Goal: Find specific page/section: Find specific page/section

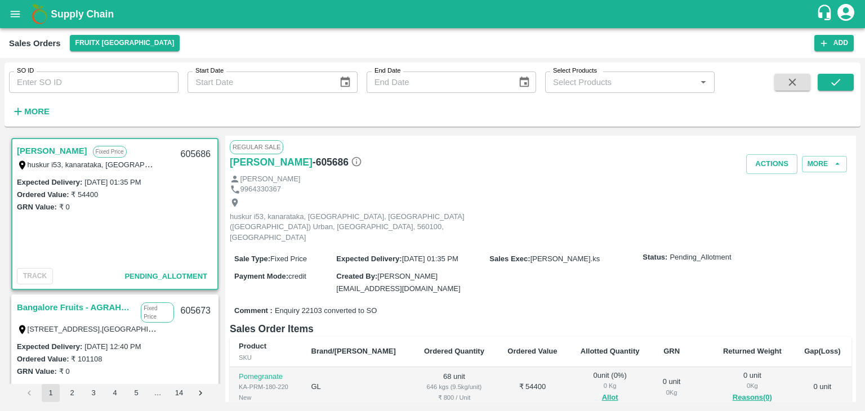
click at [131, 163] on label "huskur i53, kanarataka, [GEOGRAPHIC_DATA], [GEOGRAPHIC_DATA] ([GEOGRAPHIC_DATA]…" at bounding box center [292, 164] width 529 height 9
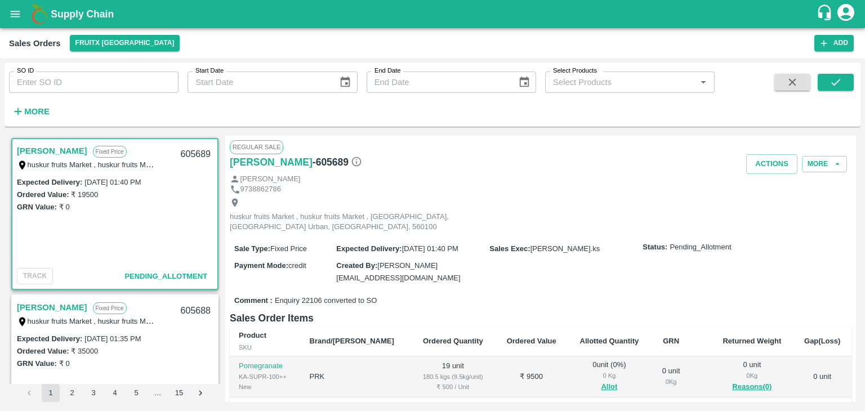
click at [79, 151] on link "Mohamed Tajouddin" at bounding box center [52, 151] width 70 height 15
click at [79, 151] on link "[PERSON_NAME]" at bounding box center [52, 151] width 70 height 15
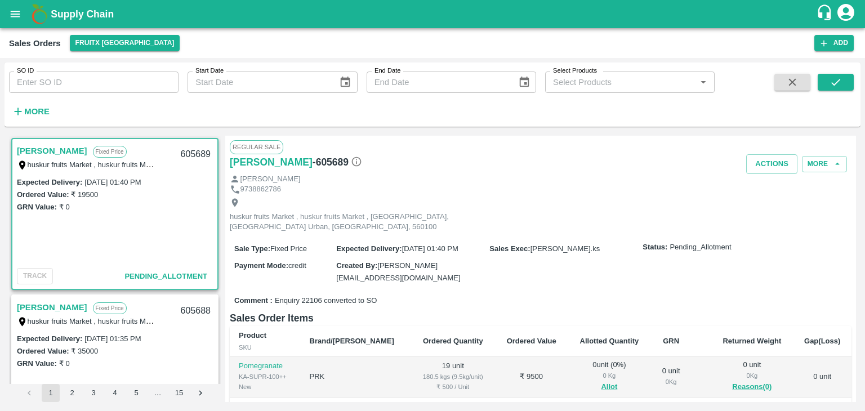
copy link "Tajouddin"
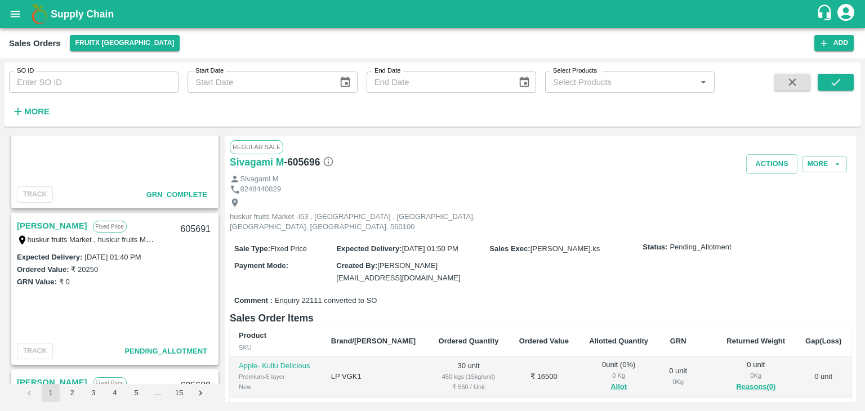
scroll to position [550, 0]
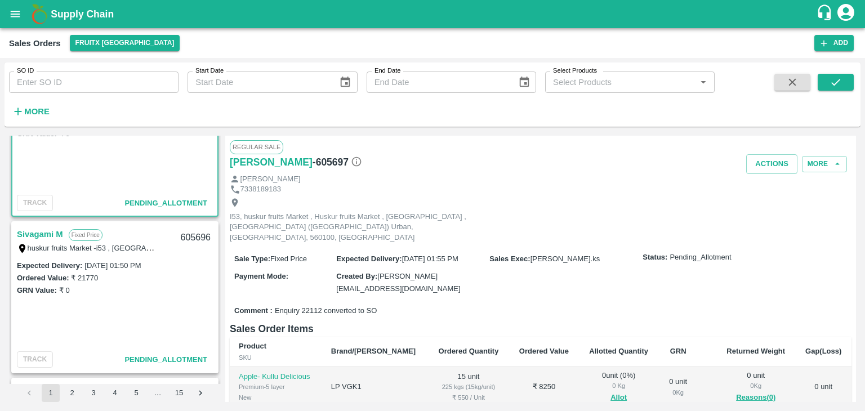
scroll to position [73, 0]
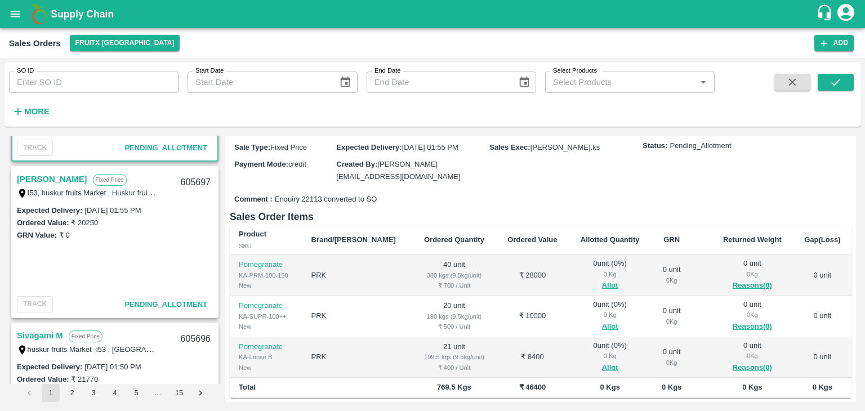
scroll to position [101, 0]
click at [80, 184] on link "[PERSON_NAME]" at bounding box center [52, 179] width 70 height 15
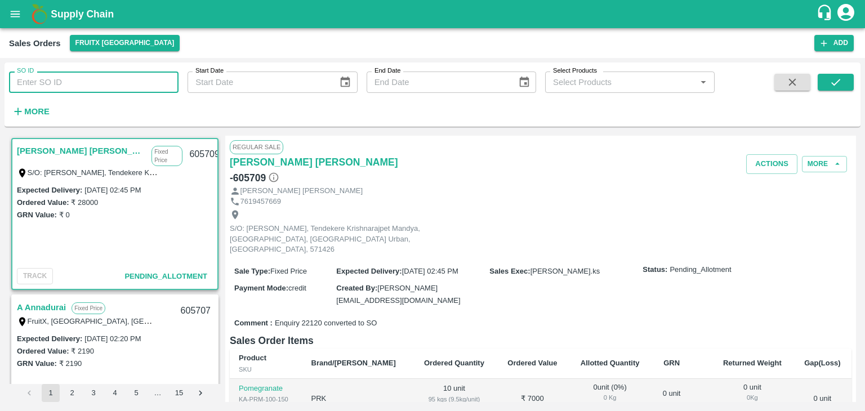
click at [59, 82] on input "SO ID" at bounding box center [94, 82] width 170 height 21
paste input "605673"
click at [828, 84] on button "submit" at bounding box center [836, 82] width 36 height 17
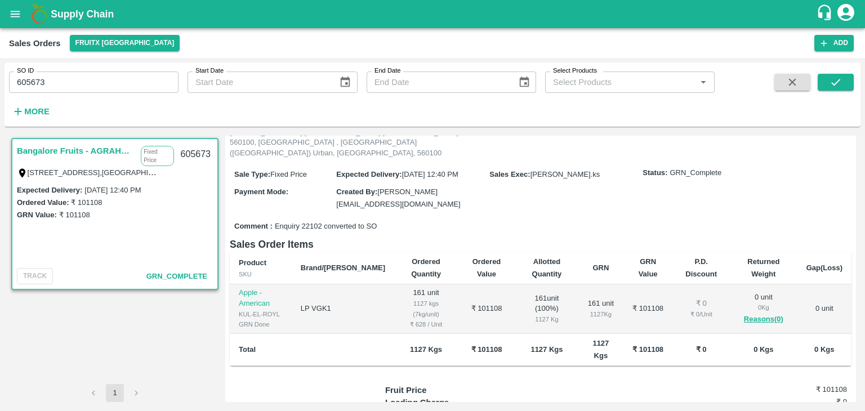
scroll to position [96, 0]
click at [30, 82] on input "605673" at bounding box center [94, 82] width 170 height 21
type input "605673"
paste input "text"
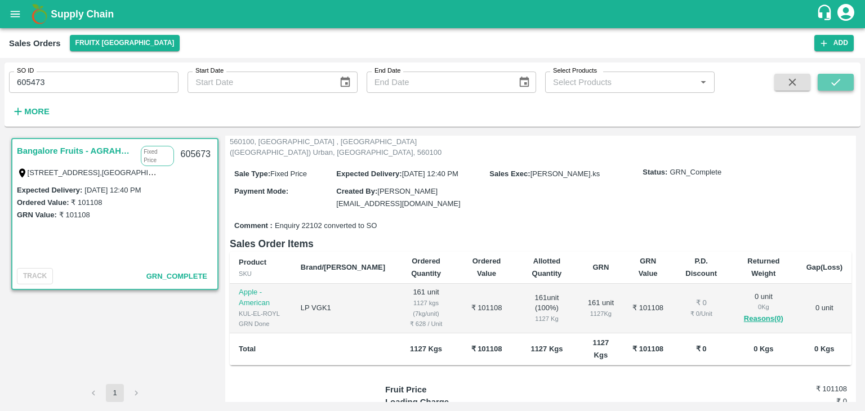
click at [836, 88] on icon "submit" at bounding box center [836, 82] width 12 height 12
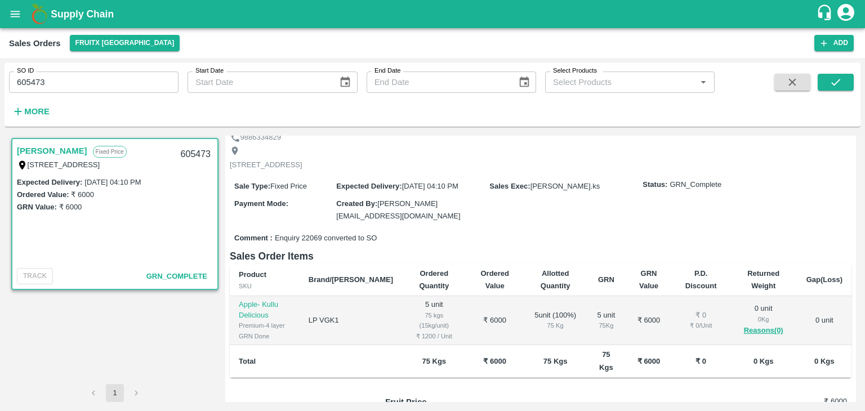
scroll to position [63, 0]
click at [30, 75] on label "SO ID" at bounding box center [25, 70] width 17 height 9
click at [30, 75] on input "605473" at bounding box center [94, 82] width 170 height 21
click at [30, 75] on label "SO ID" at bounding box center [25, 70] width 17 height 9
click at [30, 75] on input "605473" at bounding box center [94, 82] width 170 height 21
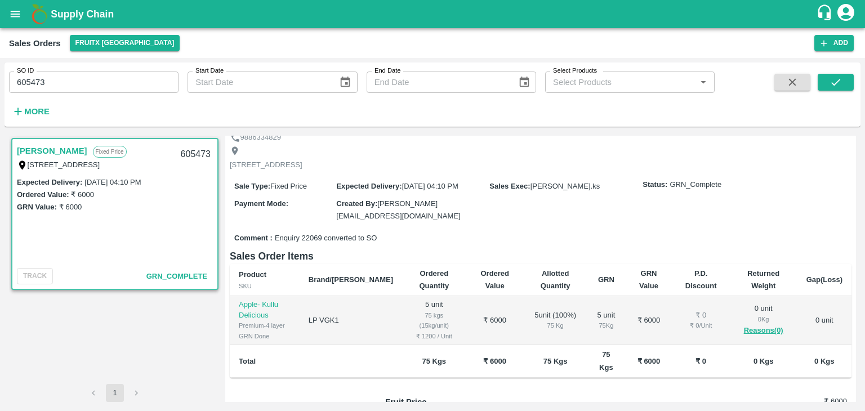
click at [30, 75] on label "SO ID" at bounding box center [25, 70] width 17 height 9
click at [30, 75] on input "605473" at bounding box center [94, 82] width 170 height 21
click at [30, 75] on label "SO ID" at bounding box center [25, 70] width 17 height 9
click at [30, 75] on input "605473" at bounding box center [94, 82] width 170 height 21
click at [30, 75] on label "SO ID" at bounding box center [25, 70] width 17 height 9
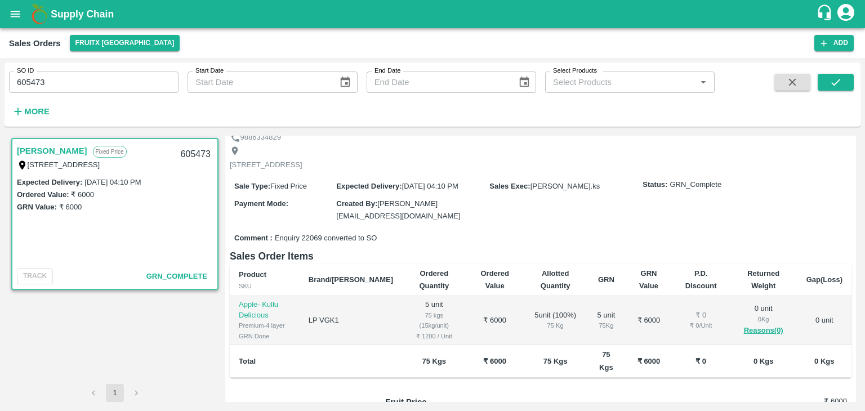
click at [30, 75] on input "605473" at bounding box center [94, 82] width 170 height 21
click at [30, 75] on label "SO ID" at bounding box center [25, 70] width 17 height 9
click at [30, 75] on input "605473" at bounding box center [94, 82] width 170 height 21
click at [30, 78] on input "605473" at bounding box center [94, 82] width 170 height 21
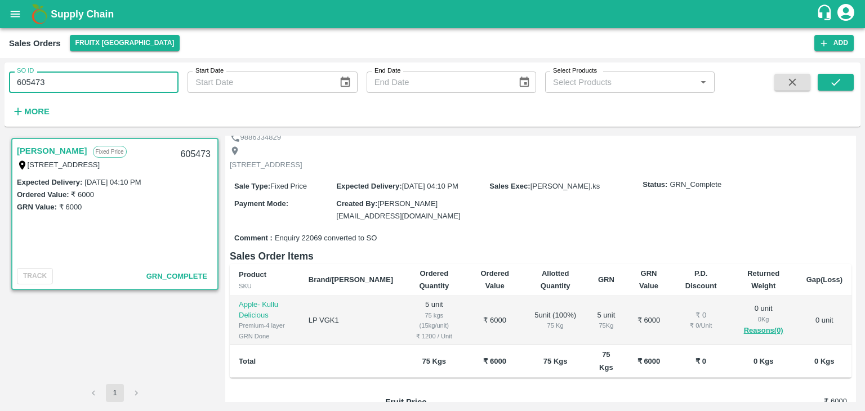
type input "605473"
paste input "text"
click at [836, 79] on icon "submit" at bounding box center [836, 82] width 12 height 12
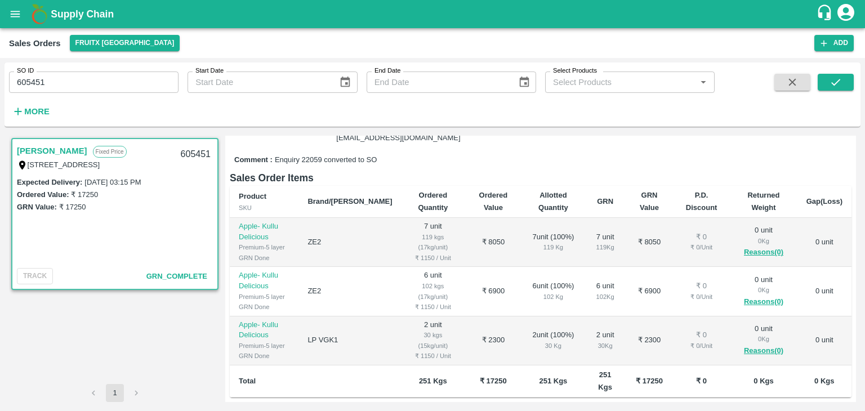
scroll to position [142, 0]
click at [23, 79] on input "605451" at bounding box center [94, 82] width 170 height 21
type input "605451"
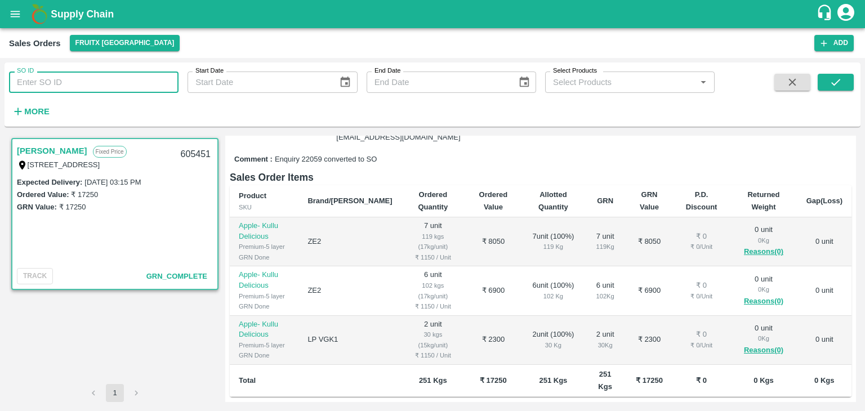
paste input "text"
click at [822, 82] on button "submit" at bounding box center [836, 82] width 36 height 17
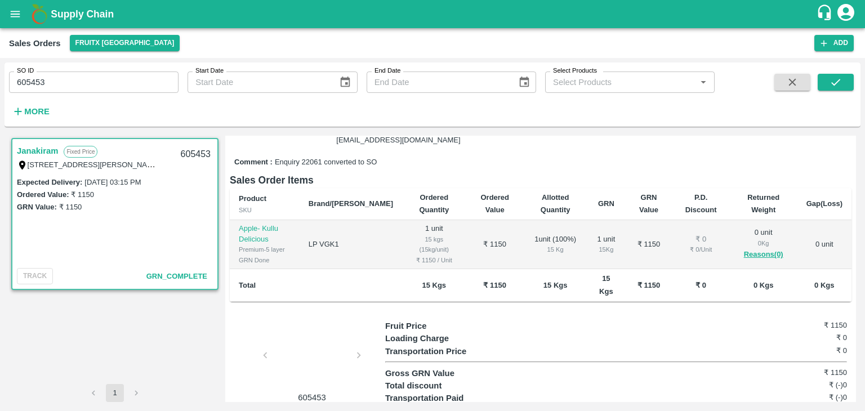
scroll to position [140, 0]
click at [33, 77] on input "605453" at bounding box center [94, 82] width 170 height 21
type input "605453"
paste input "text"
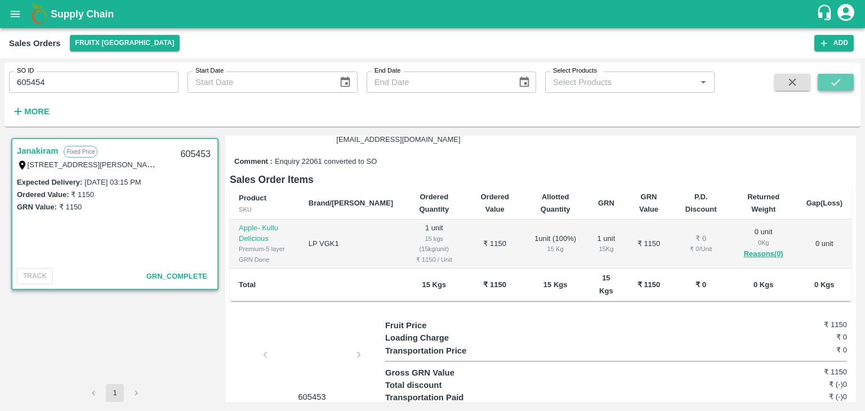
click at [835, 80] on icon "submit" at bounding box center [836, 82] width 12 height 12
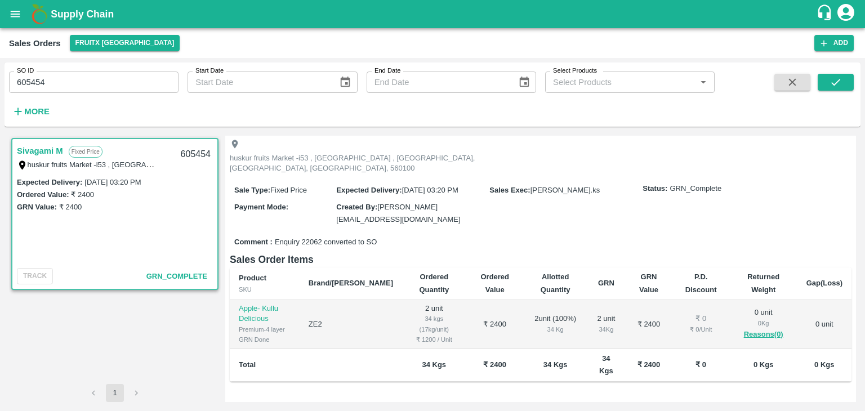
scroll to position [79, 0]
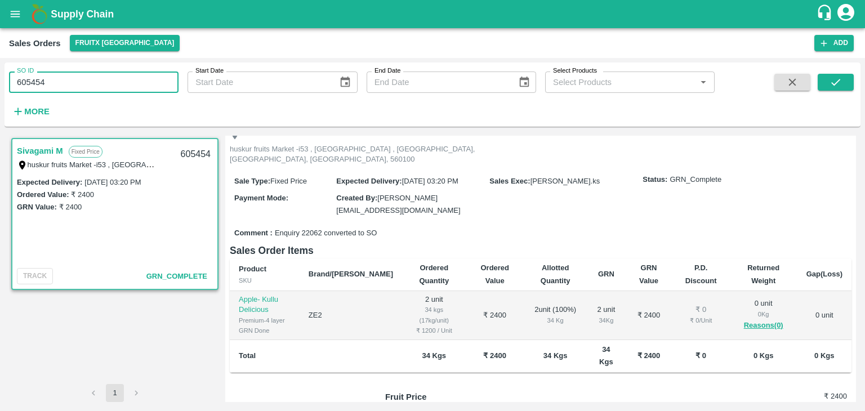
click at [27, 81] on input "605454" at bounding box center [94, 82] width 170 height 21
type input "605454"
paste input "text"
click at [834, 84] on icon "submit" at bounding box center [835, 82] width 9 height 7
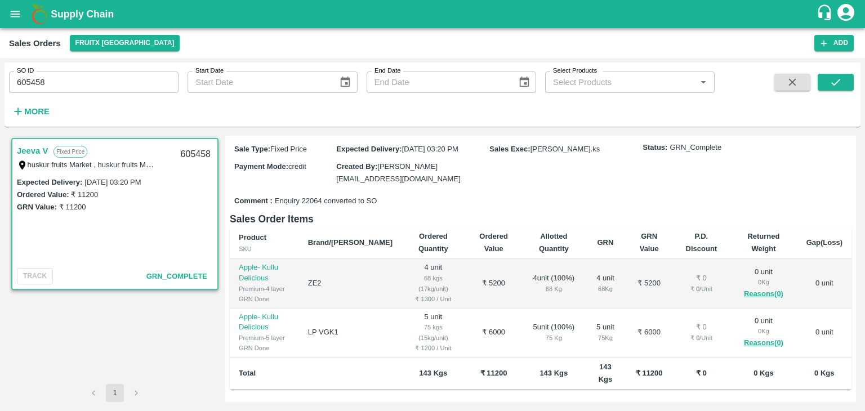
scroll to position [122, 0]
click at [20, 81] on input "605458" at bounding box center [94, 82] width 170 height 21
type input "605458"
paste input "text"
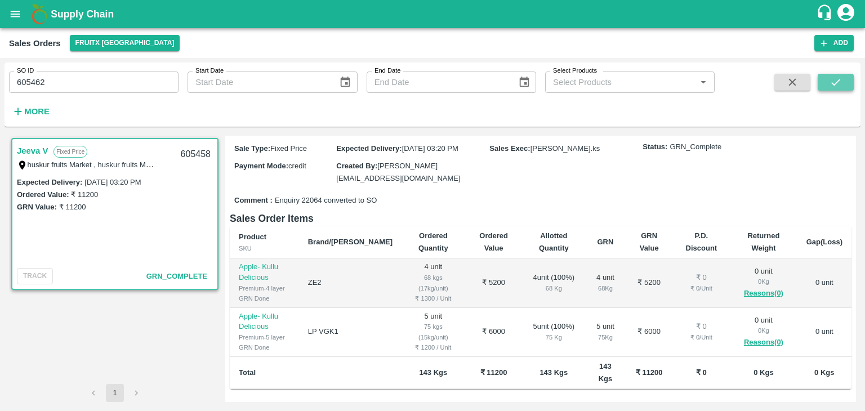
click at [827, 87] on button "submit" at bounding box center [836, 82] width 36 height 17
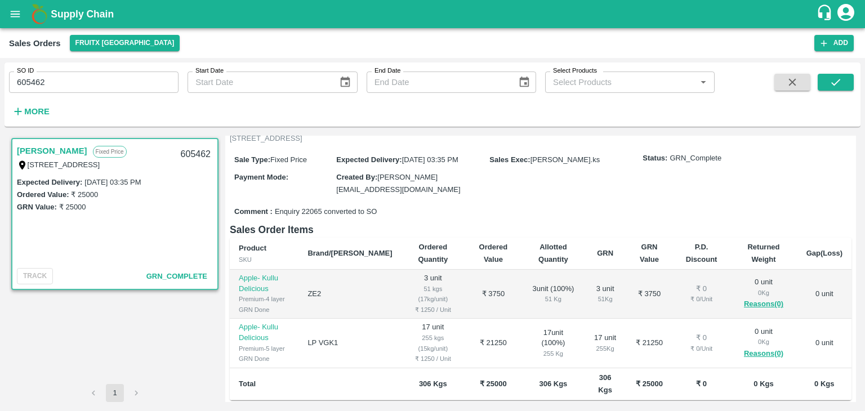
scroll to position [107, 0]
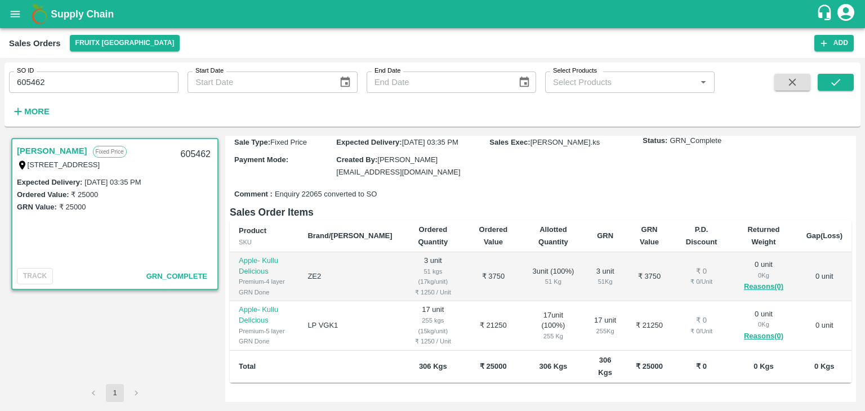
click at [32, 83] on input "605462" at bounding box center [94, 82] width 170 height 21
paste input "text"
click at [833, 78] on icon "submit" at bounding box center [836, 82] width 12 height 12
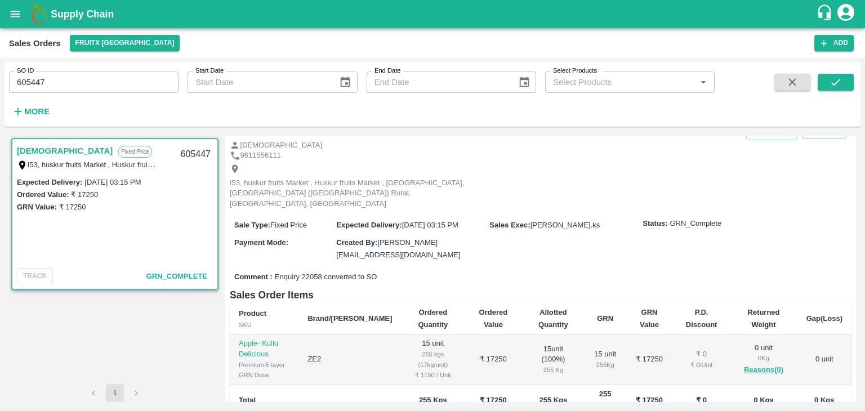
scroll to position [72, 0]
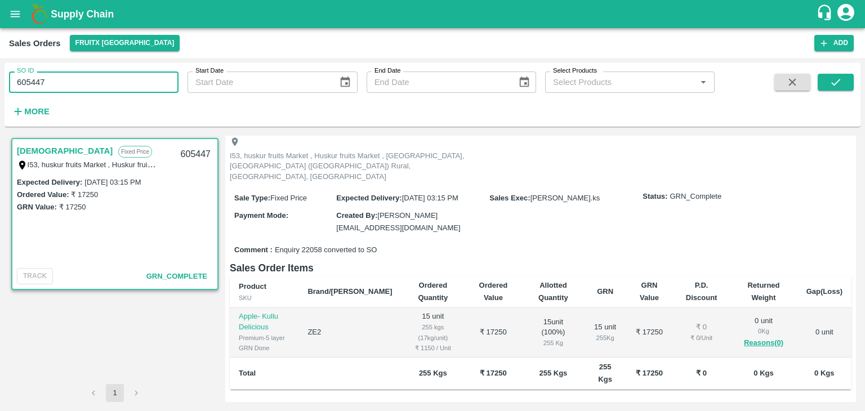
click at [23, 83] on input "605447" at bounding box center [94, 82] width 170 height 21
paste input "text"
click at [28, 81] on input "660546405447" at bounding box center [94, 82] width 170 height 21
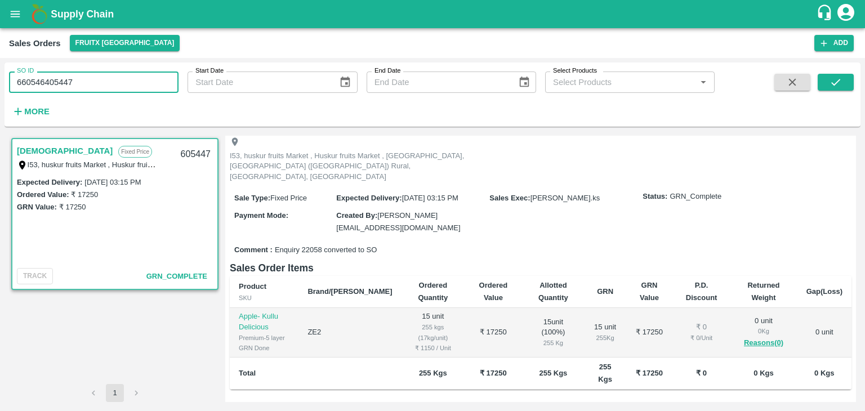
click at [28, 81] on input "660546405447" at bounding box center [94, 82] width 170 height 21
type input "660546405447"
paste input "text"
click at [833, 83] on icon "submit" at bounding box center [836, 82] width 12 height 12
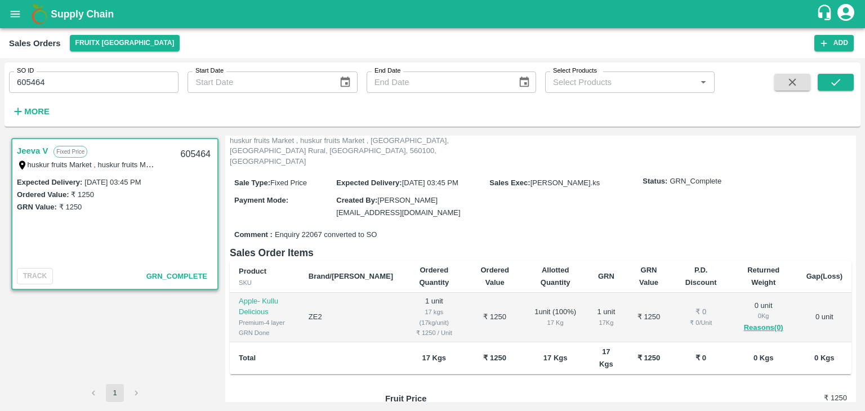
scroll to position [96, 0]
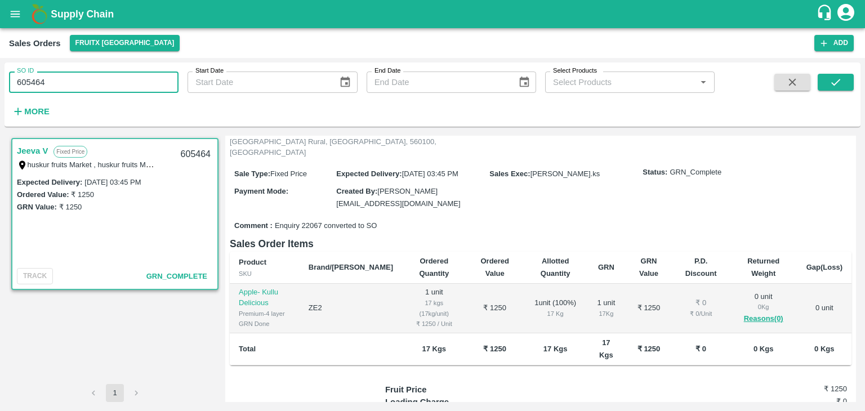
click at [26, 78] on input "605464" at bounding box center [94, 82] width 170 height 21
type input "605464"
paste input "text"
click at [845, 85] on button "submit" at bounding box center [836, 82] width 36 height 17
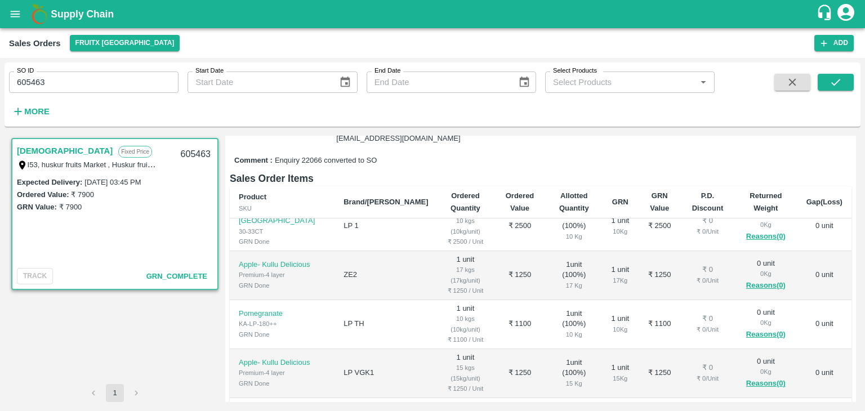
scroll to position [66, 0]
click at [41, 84] on input "605463" at bounding box center [94, 82] width 170 height 21
type input "605463"
paste input "text"
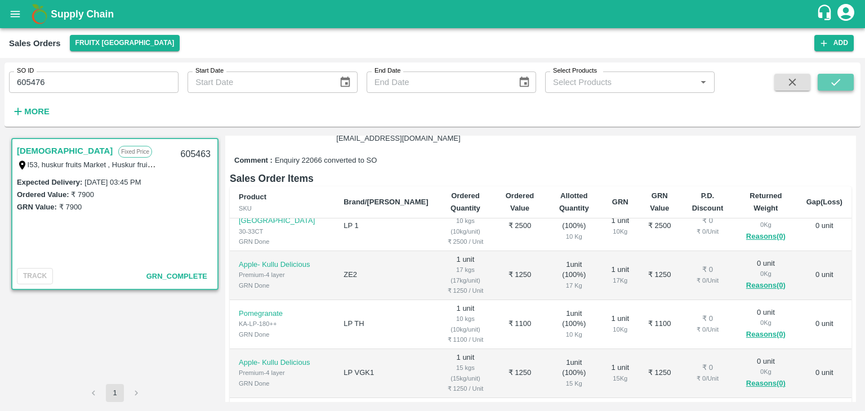
click at [842, 88] on button "submit" at bounding box center [836, 82] width 36 height 17
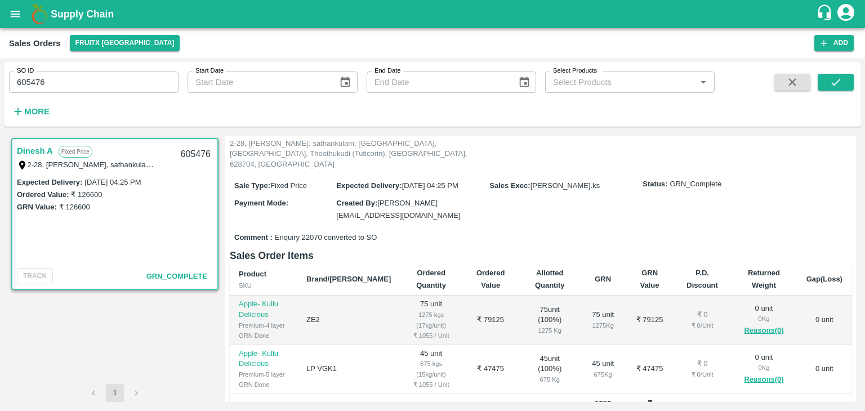
scroll to position [84, 0]
click at [25, 85] on input "605476" at bounding box center [94, 82] width 170 height 21
type input "605476"
paste input "text"
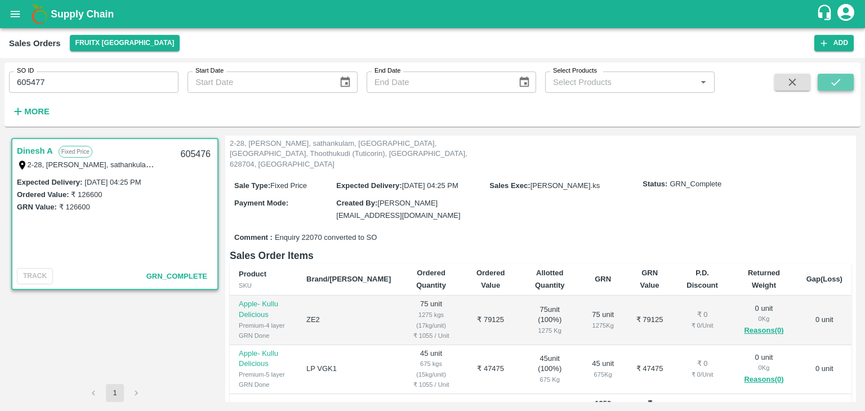
click at [838, 88] on icon "submit" at bounding box center [836, 82] width 12 height 12
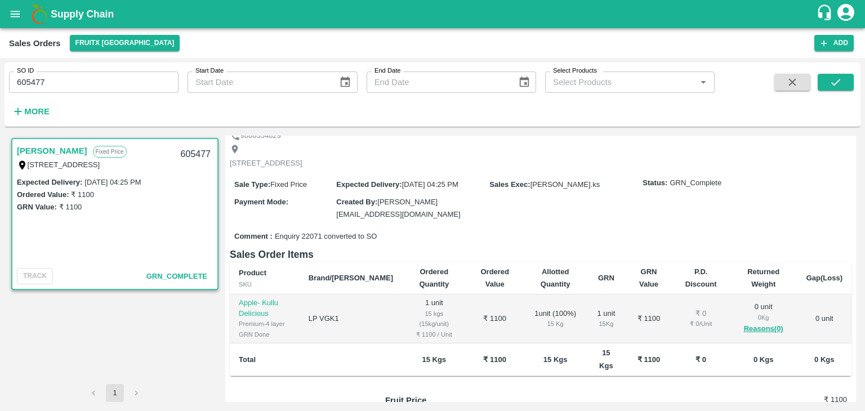
scroll to position [67, 0]
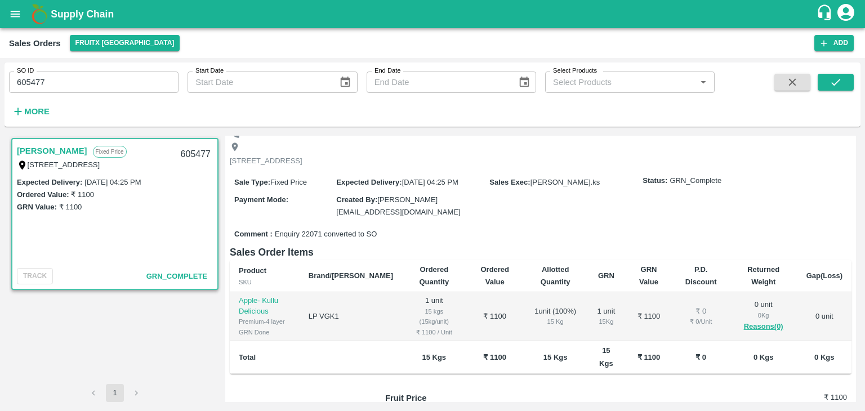
click at [32, 82] on input "605477" at bounding box center [94, 82] width 170 height 21
type input "605477"
paste input "text"
click at [836, 83] on icon "submit" at bounding box center [835, 82] width 9 height 7
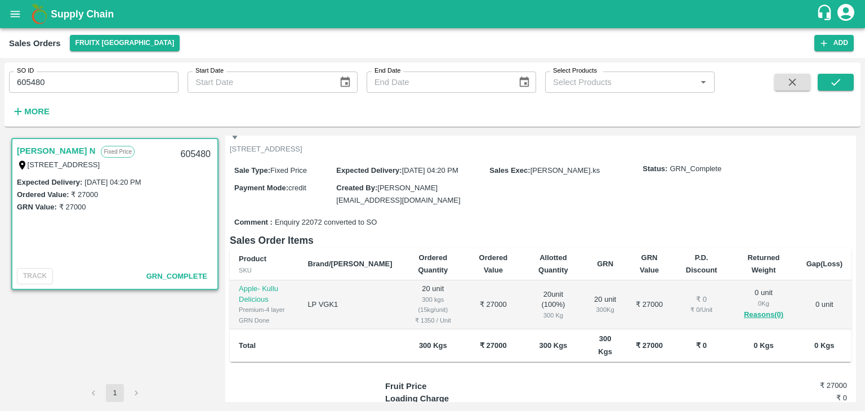
scroll to position [80, 0]
click at [31, 81] on input "605480" at bounding box center [94, 82] width 170 height 21
type input "605480"
paste input "text"
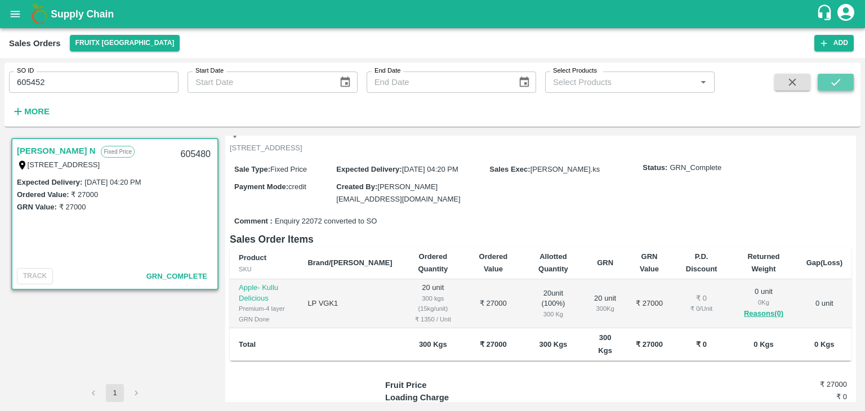
click at [825, 84] on button "submit" at bounding box center [836, 82] width 36 height 17
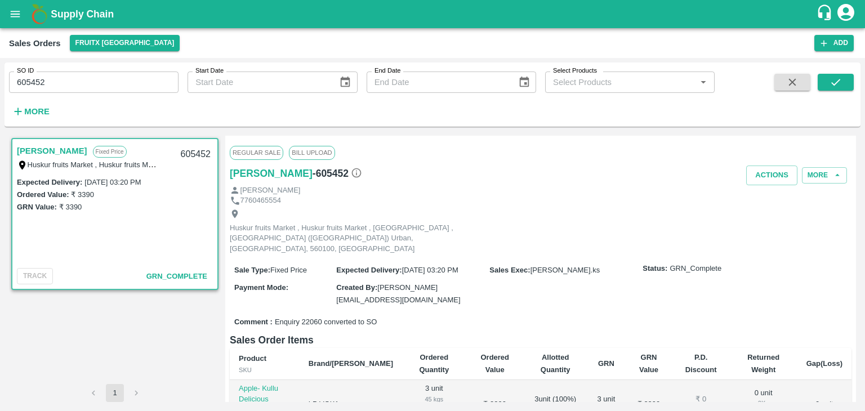
scroll to position [82, 0]
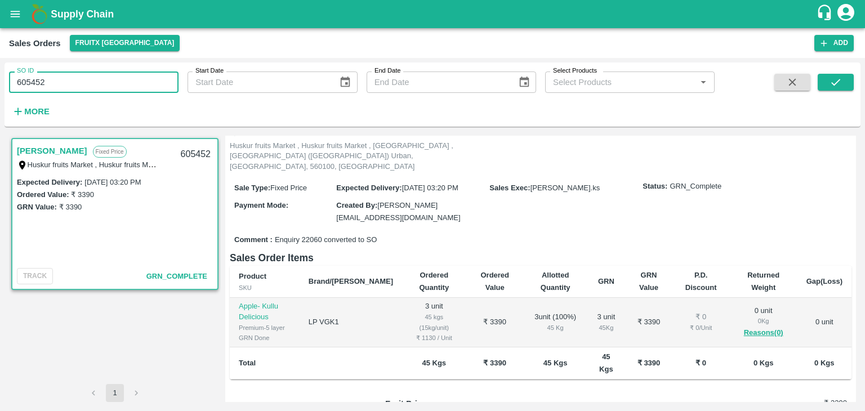
click at [34, 81] on input "605452" at bounding box center [94, 82] width 170 height 21
type input "605452"
paste input "text"
click at [844, 77] on button "submit" at bounding box center [836, 82] width 36 height 17
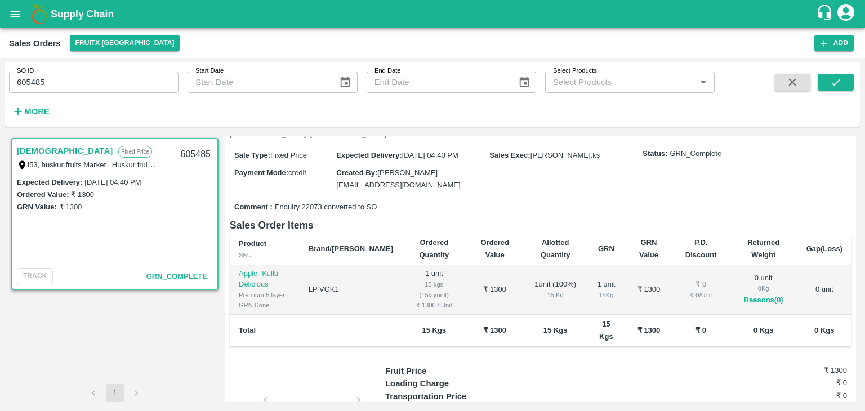
scroll to position [119, 0]
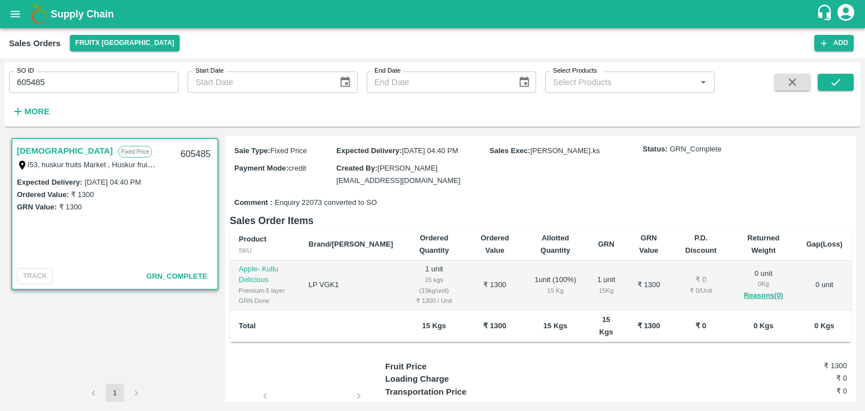
click at [39, 82] on input "605485" at bounding box center [94, 82] width 170 height 21
type input "605485"
paste input "text"
click at [822, 84] on button "submit" at bounding box center [836, 82] width 36 height 17
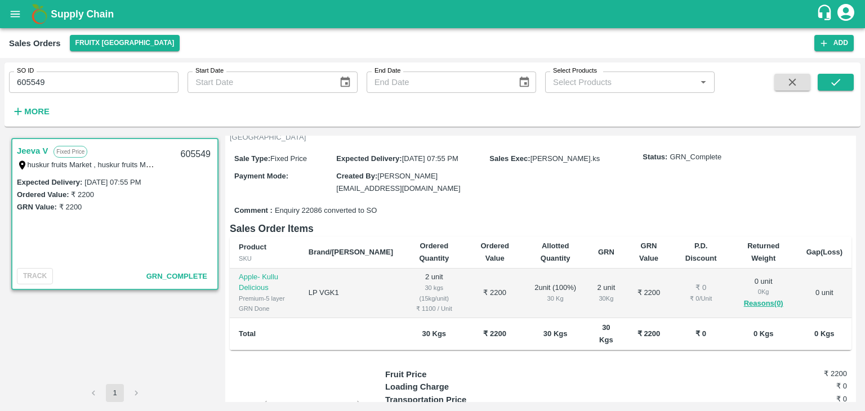
scroll to position [112, 0]
click at [34, 82] on input "605549" at bounding box center [94, 82] width 170 height 21
type input "605549"
paste input "text"
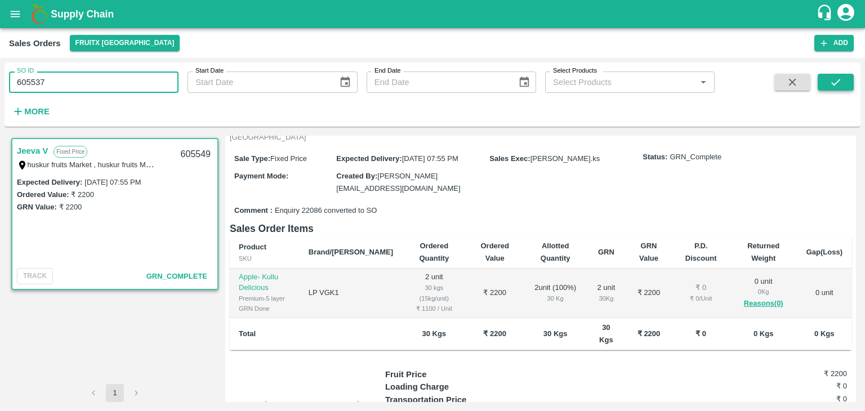
click at [830, 82] on icon "submit" at bounding box center [836, 82] width 12 height 12
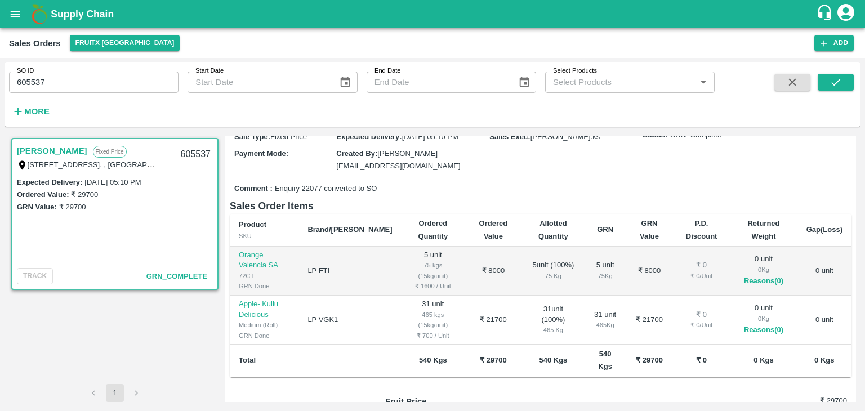
scroll to position [124, 0]
click at [38, 82] on input "605537" at bounding box center [94, 82] width 170 height 21
type input "605537"
click at [43, 80] on input "SO ID" at bounding box center [94, 82] width 170 height 21
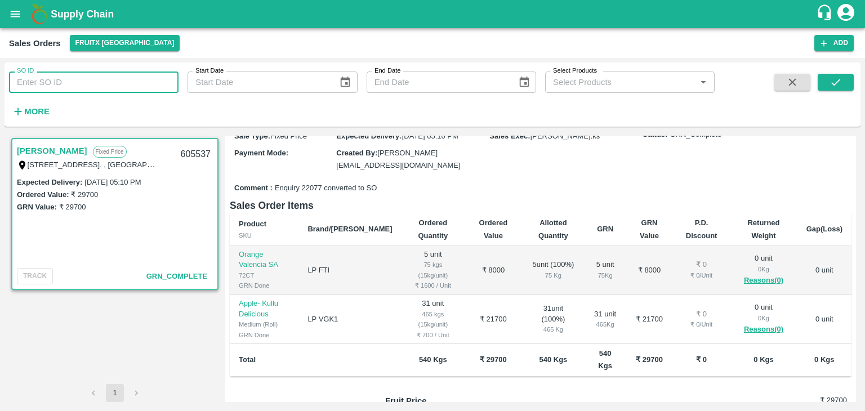
paste input "text"
click at [842, 78] on button "submit" at bounding box center [836, 82] width 36 height 17
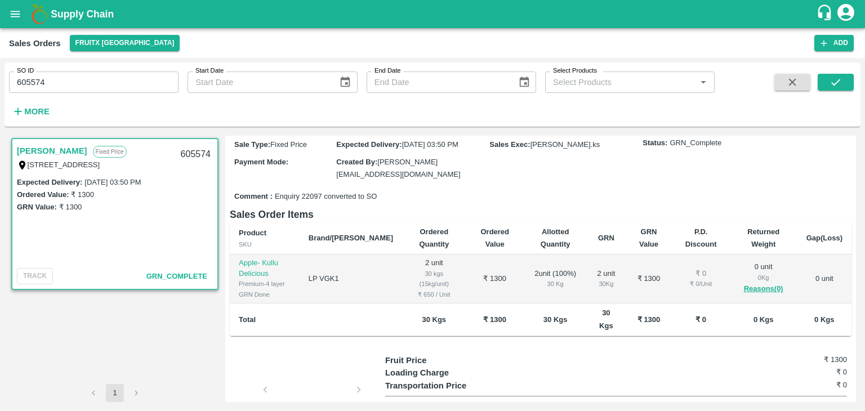
scroll to position [105, 0]
click at [30, 78] on input "605574" at bounding box center [94, 82] width 170 height 21
type input "605574"
paste input "text"
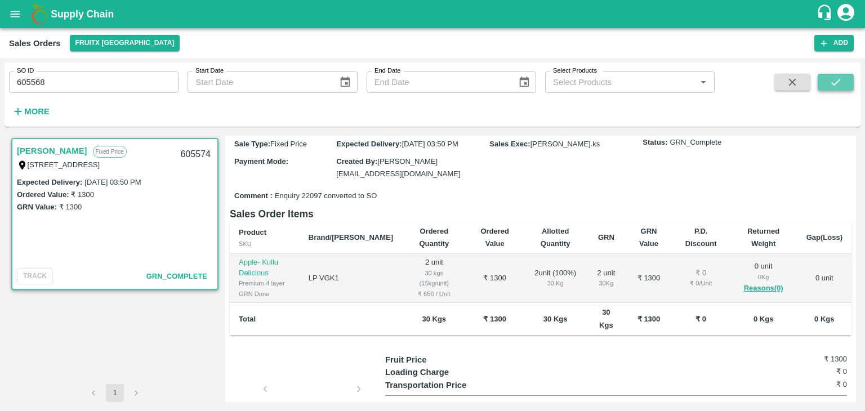
click at [821, 79] on button "submit" at bounding box center [836, 82] width 36 height 17
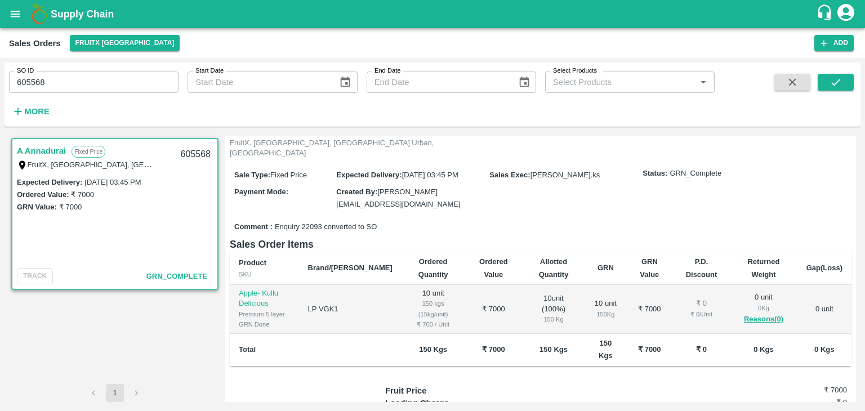
scroll to position [88, 0]
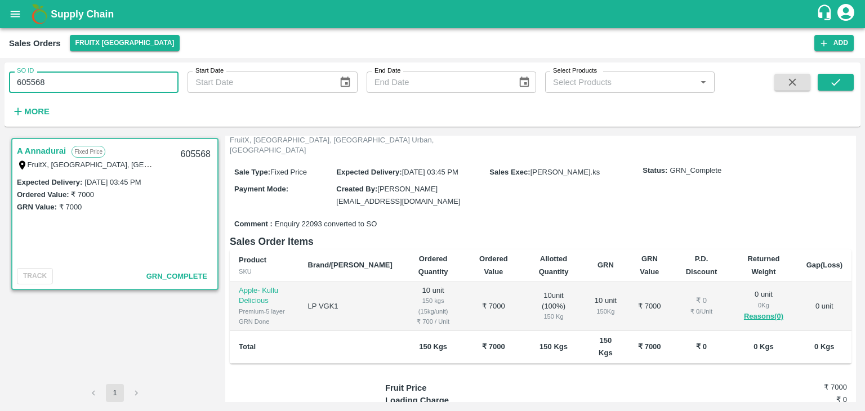
click at [26, 82] on input "605568" at bounding box center [94, 82] width 170 height 21
type input "605568"
paste input "text"
click at [838, 88] on icon "submit" at bounding box center [836, 82] width 12 height 12
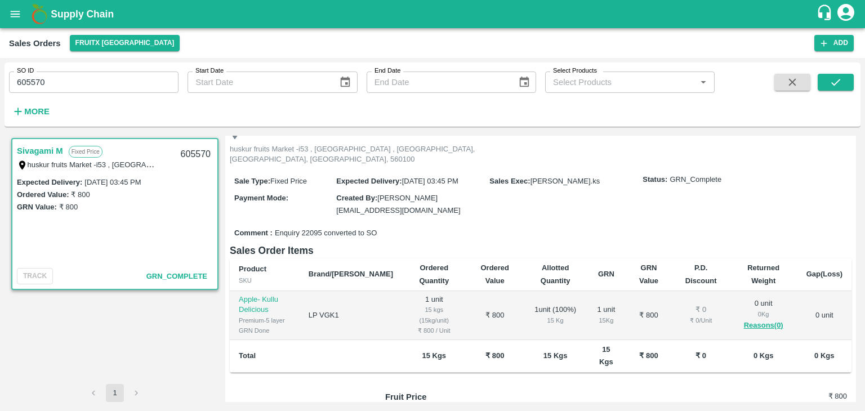
scroll to position [82, 0]
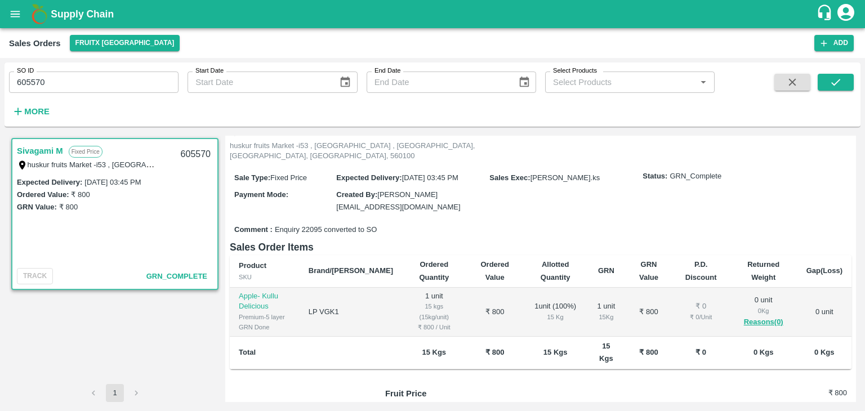
click at [36, 79] on input "605570" at bounding box center [94, 82] width 170 height 21
type input "605570"
paste input "text"
click at [835, 81] on icon "submit" at bounding box center [836, 82] width 12 height 12
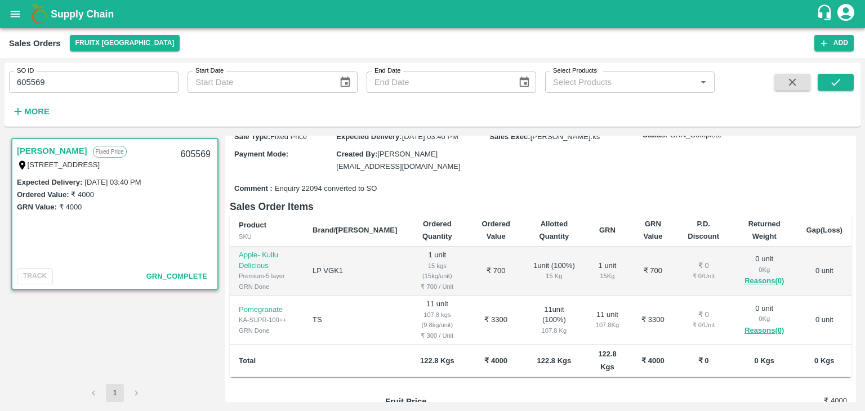
scroll to position [115, 0]
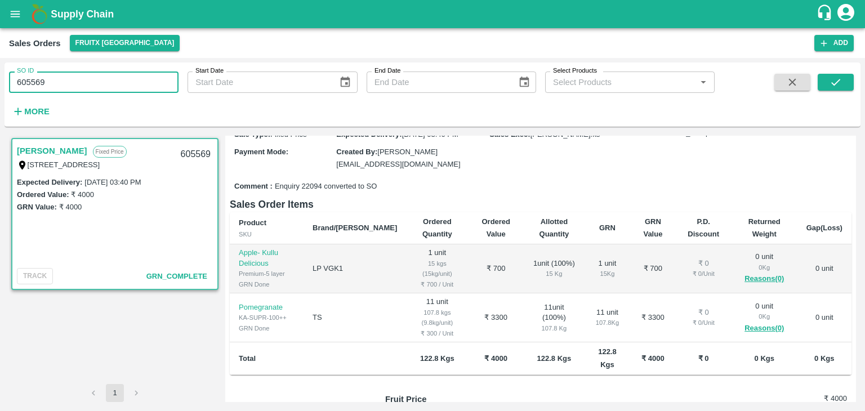
click at [38, 86] on input "605569" at bounding box center [94, 82] width 170 height 21
type input "605569"
paste input "text"
click at [835, 87] on icon "submit" at bounding box center [836, 82] width 12 height 12
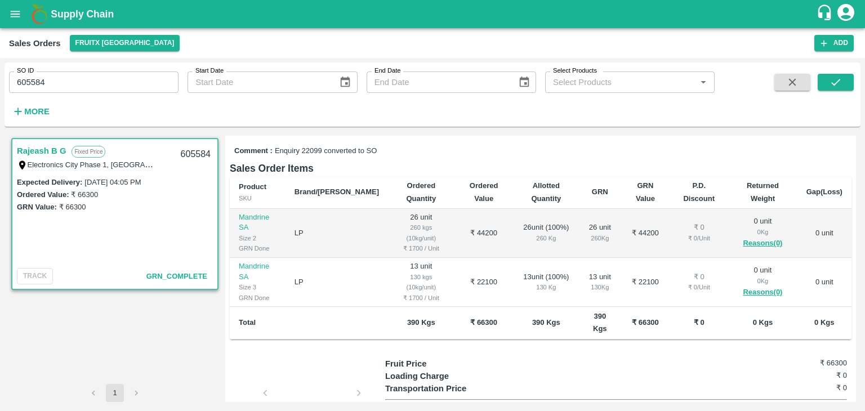
scroll to position [162, 0]
click at [35, 79] on input "605584" at bounding box center [94, 82] width 170 height 21
type input "605584"
paste input "text"
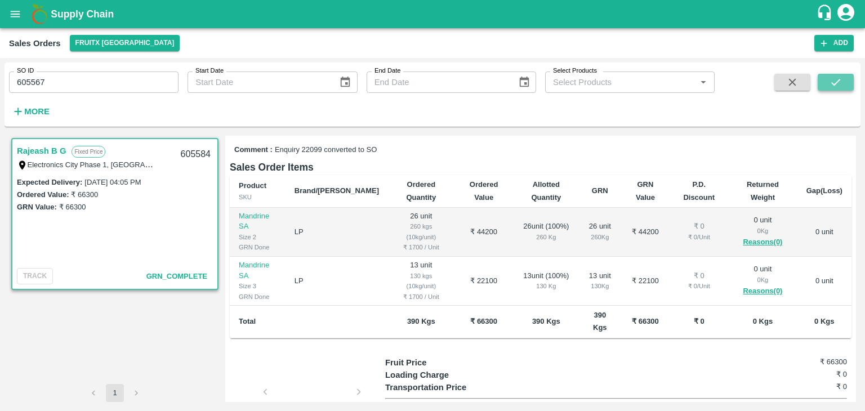
click at [818, 81] on button "submit" at bounding box center [836, 82] width 36 height 17
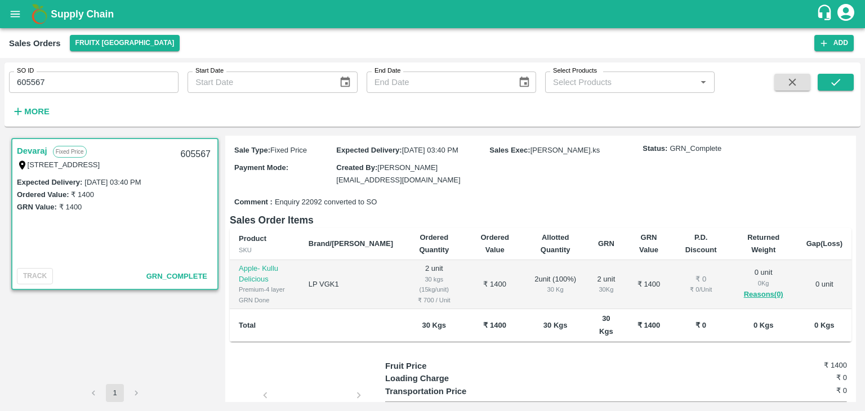
scroll to position [110, 0]
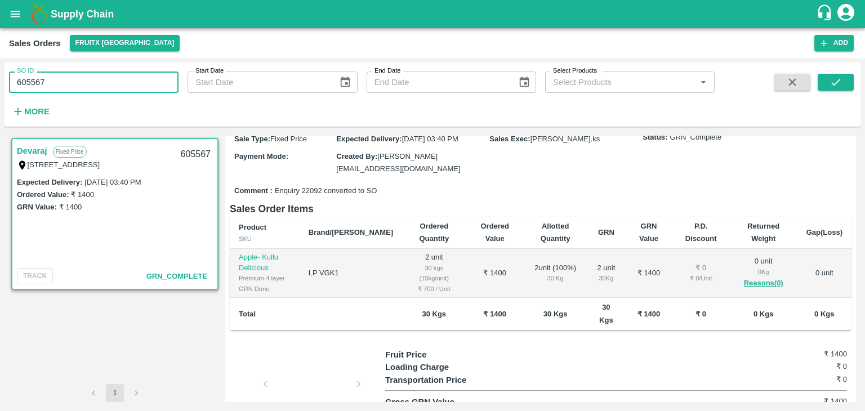
click at [38, 83] on input "605567" at bounding box center [94, 82] width 170 height 21
type input "605567"
paste input "text"
click at [852, 83] on button "submit" at bounding box center [836, 82] width 36 height 17
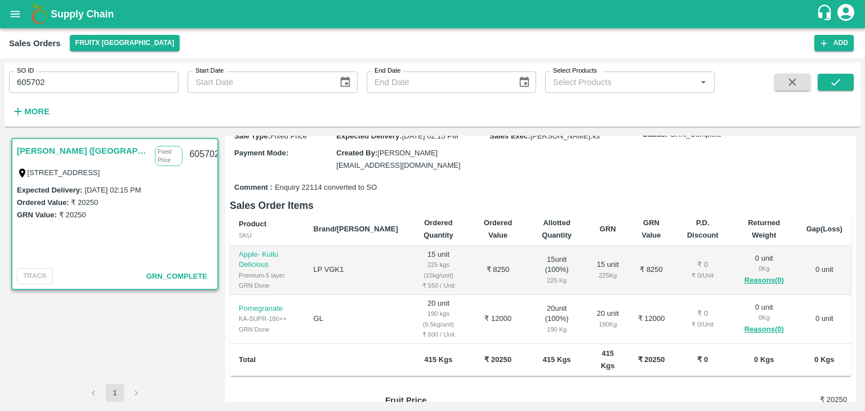
scroll to position [126, 0]
click at [43, 83] on input "605702" at bounding box center [94, 82] width 170 height 21
type input "605702"
paste input "text"
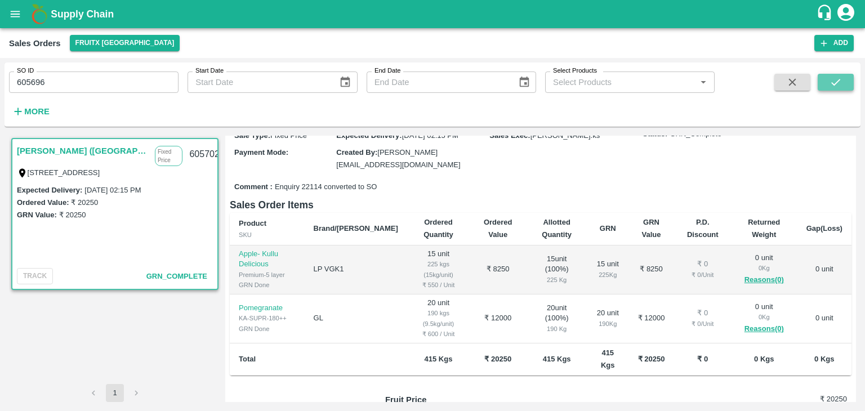
click at [822, 77] on button "submit" at bounding box center [836, 82] width 36 height 17
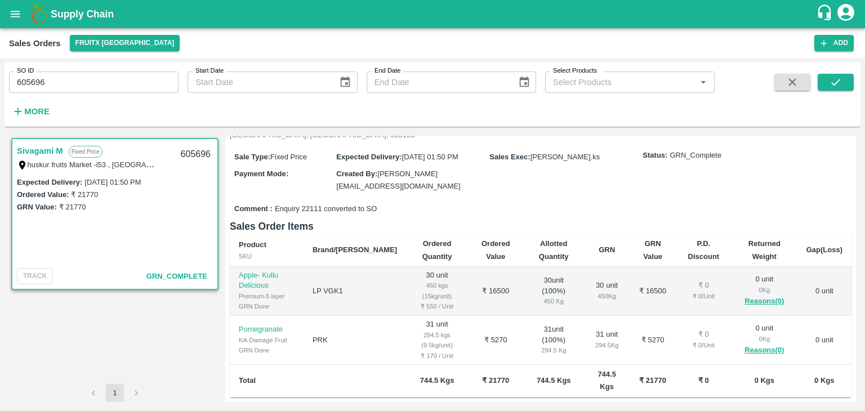
scroll to position [103, 0]
click at [34, 83] on input "605696" at bounding box center [94, 82] width 170 height 21
type input "605696"
paste input "text"
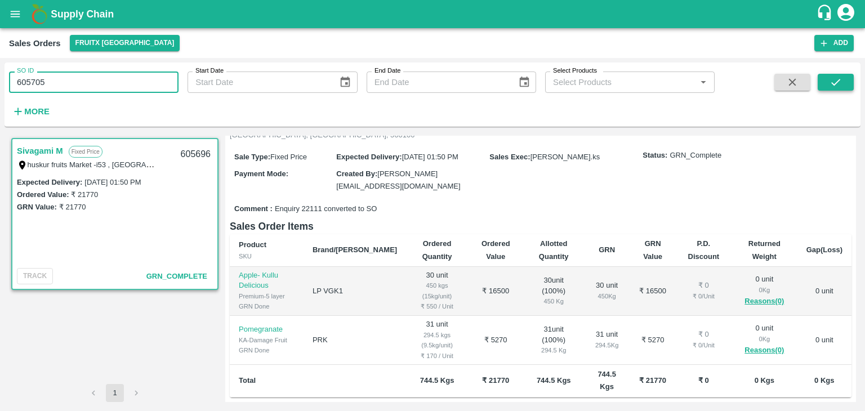
click at [849, 76] on button "submit" at bounding box center [836, 82] width 36 height 17
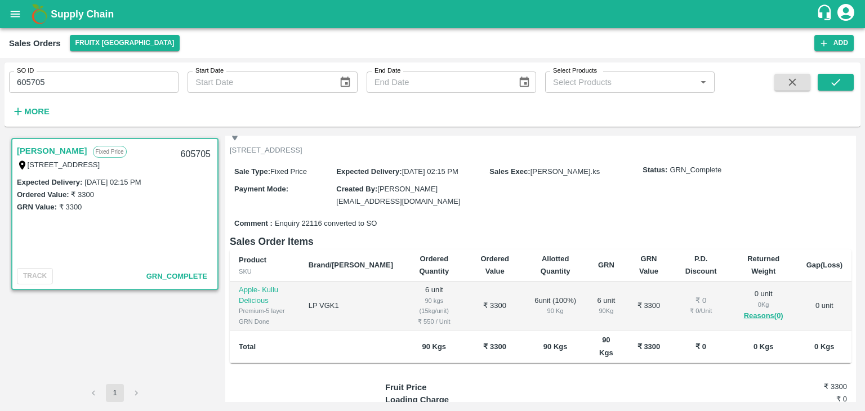
scroll to position [81, 0]
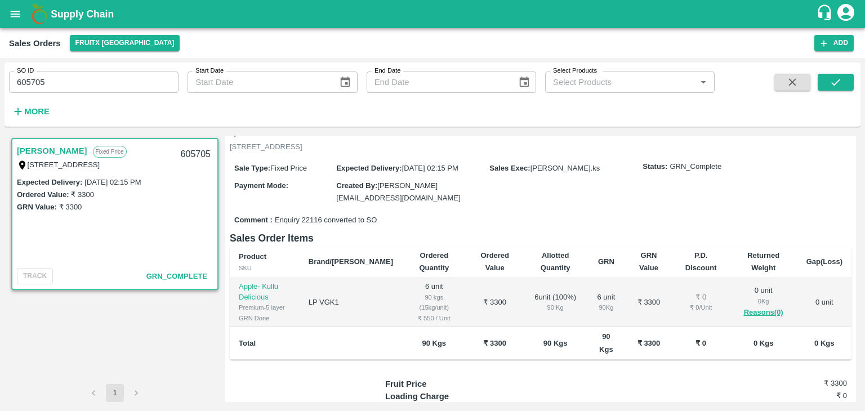
click at [38, 79] on input "605705" at bounding box center [94, 82] width 170 height 21
type input "605705"
paste input "text"
click at [833, 78] on icon "submit" at bounding box center [836, 82] width 12 height 12
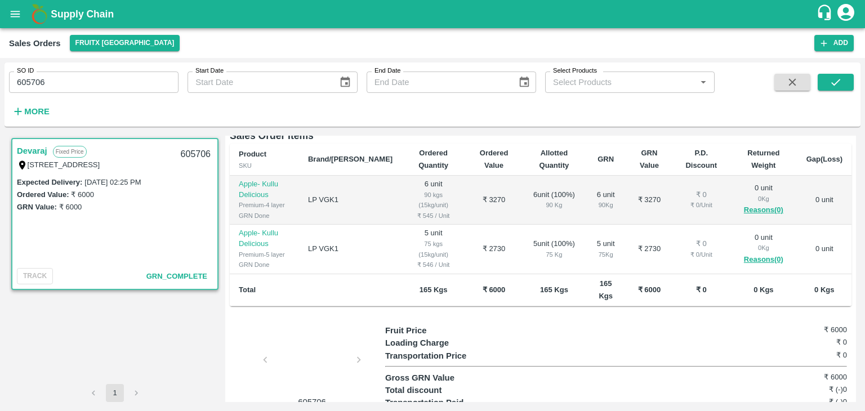
scroll to position [187, 0]
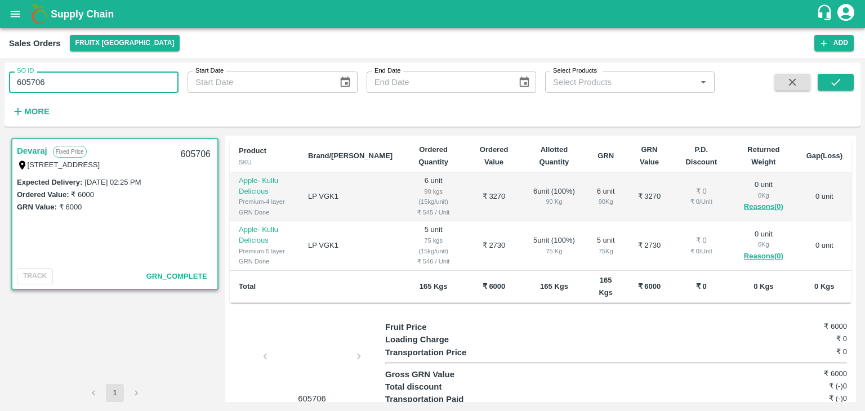
click at [33, 79] on input "605706" at bounding box center [94, 82] width 170 height 21
type input "605706"
paste input "text"
type input "605707"
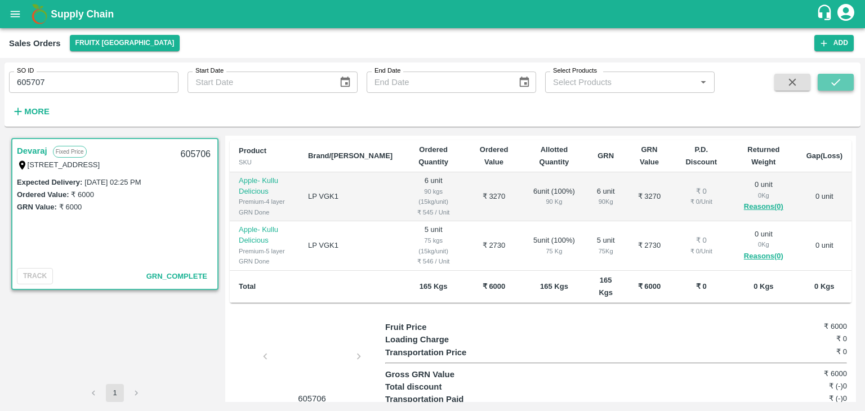
click at [833, 85] on icon "submit" at bounding box center [835, 82] width 9 height 7
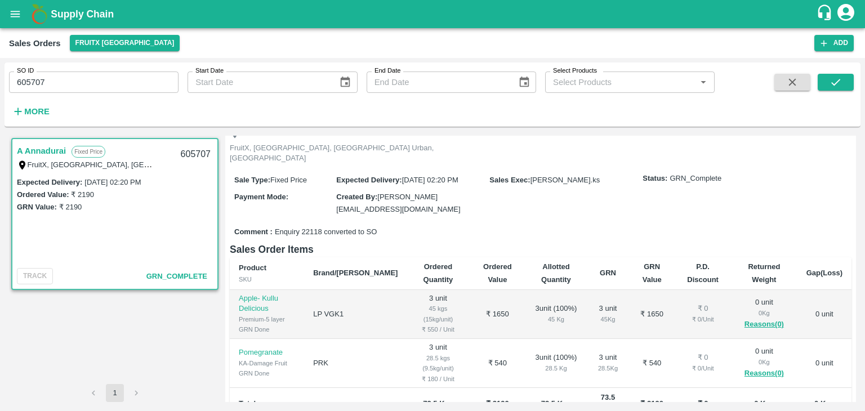
scroll to position [88, 0]
